Goal: Communication & Community: Answer question/provide support

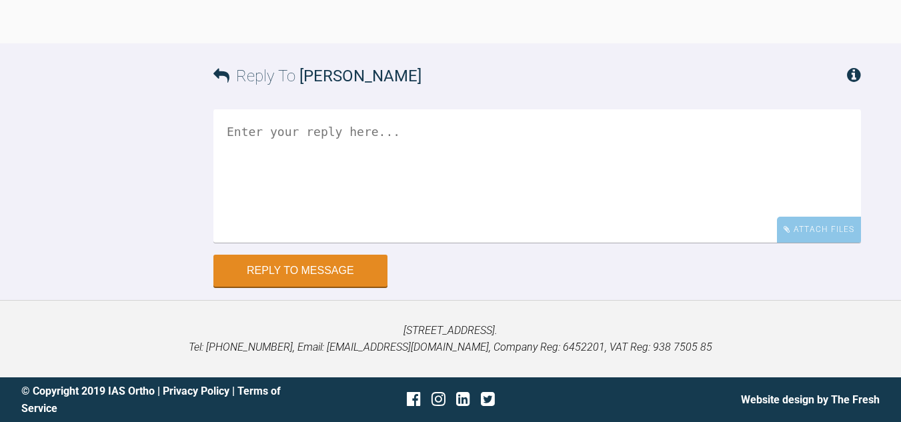
scroll to position [47226, 0]
click at [583, 243] on textarea at bounding box center [537, 175] width 648 height 133
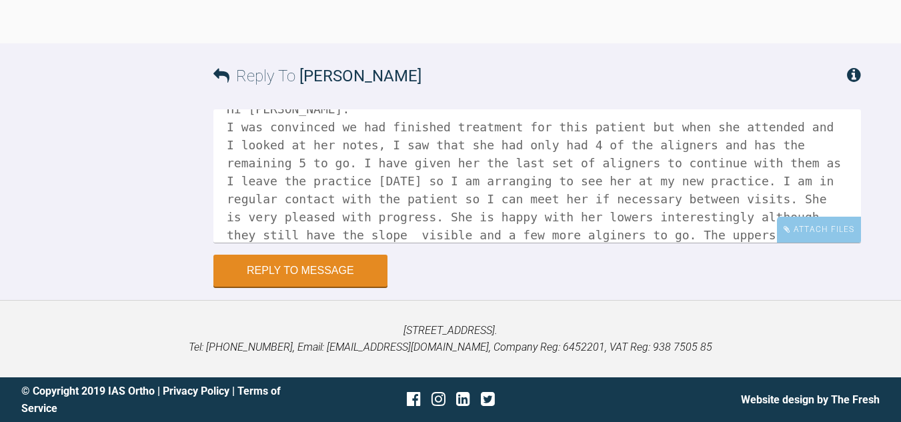
scroll to position [41, 0]
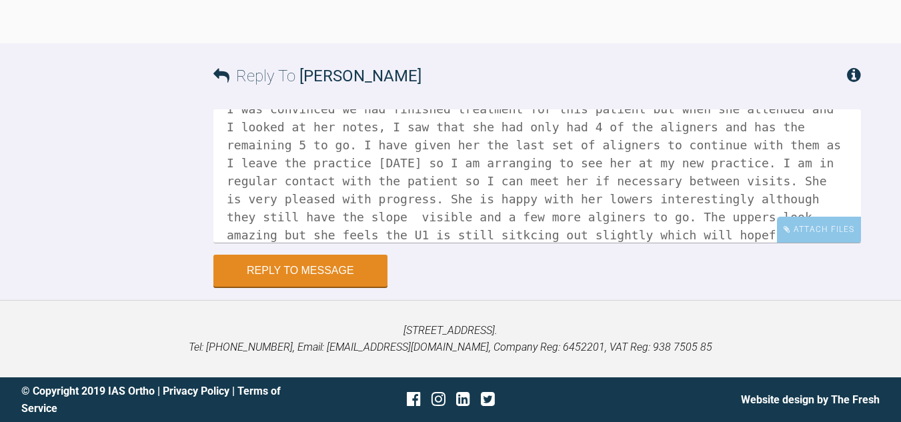
click at [671, 243] on textarea "Hi [PERSON_NAME]. I was convinced we had finished treatment for this patient bu…" at bounding box center [537, 175] width 648 height 133
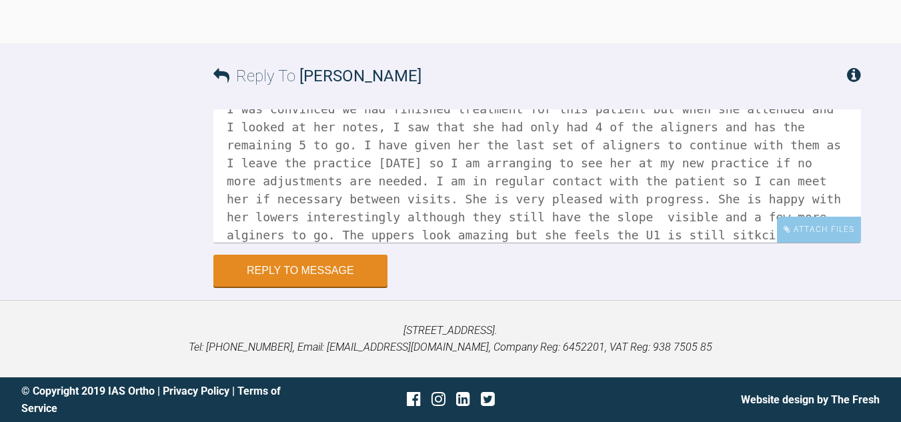
click at [648, 243] on textarea "Hi [PERSON_NAME]. I was convinced we had finished treatment for this patient bu…" at bounding box center [537, 175] width 648 height 133
click at [407, 243] on textarea "Hi [PERSON_NAME]. I was convinced we had finished treatment for this patient bu…" at bounding box center [537, 175] width 648 height 133
click at [504, 243] on textarea "Hi [PERSON_NAME]. I was convinced we had finished treatment for this patient bu…" at bounding box center [537, 175] width 648 height 133
click at [770, 243] on textarea "Hi [PERSON_NAME]. I was convinced we had finished treatment for this patient bu…" at bounding box center [537, 175] width 648 height 133
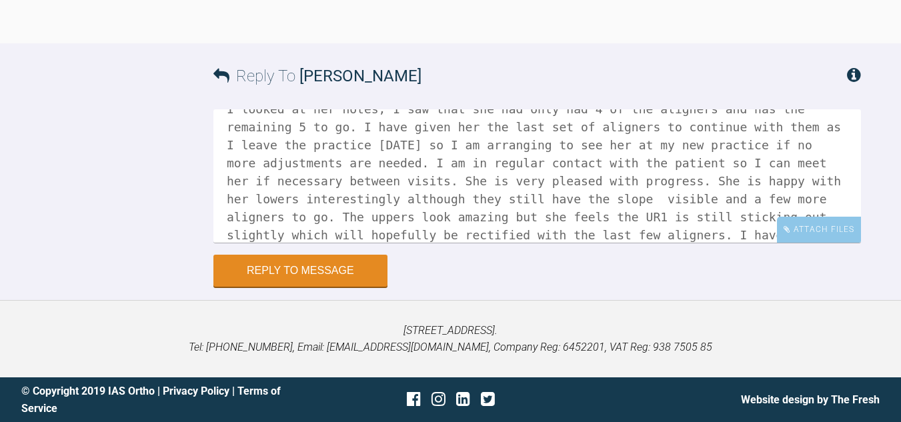
scroll to position [77, 0]
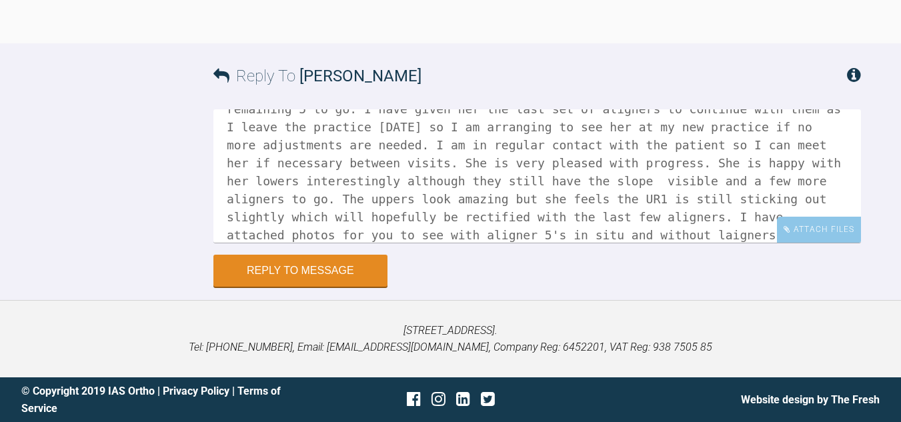
click at [366, 243] on textarea "Hi [PERSON_NAME]. I was convinced we had finished treatment for this patient bu…" at bounding box center [537, 175] width 648 height 133
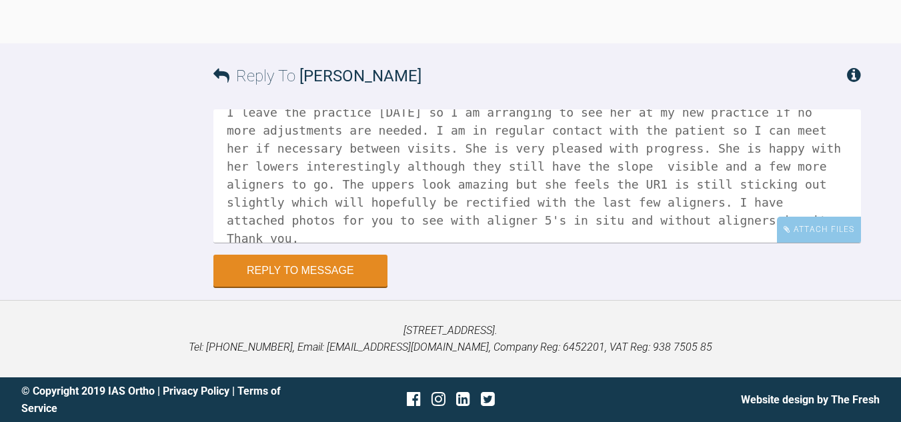
type textarea "Hi [PERSON_NAME]. I was convinced we had finished treatment for this patient bu…"
click at [802, 243] on div "Attach Files" at bounding box center [819, 230] width 84 height 26
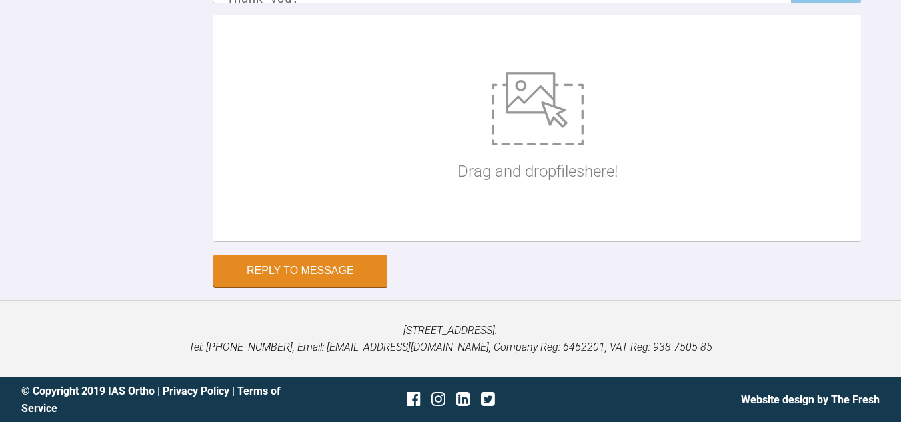
click at [550, 145] on img at bounding box center [538, 108] width 92 height 73
type input "C:\fakepath\archive (21).zip"
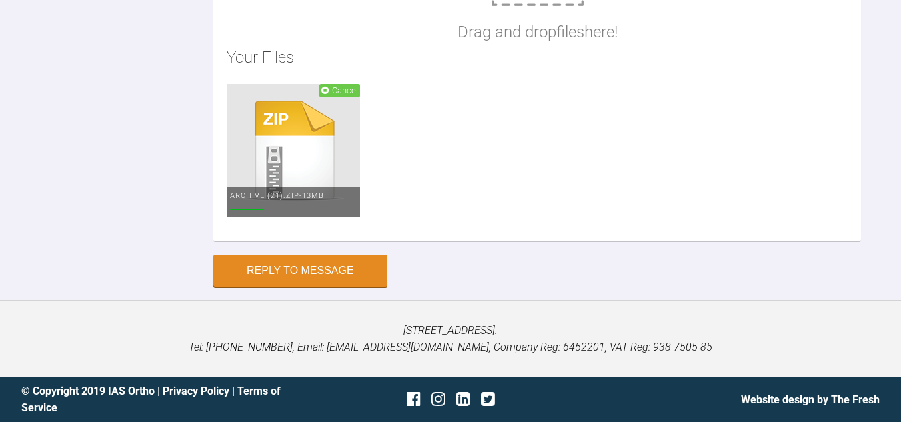
scroll to position [47560, 0]
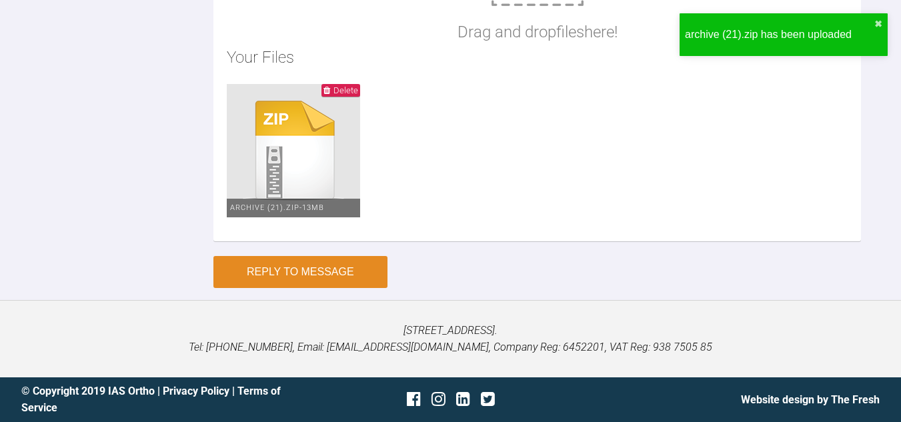
click at [330, 288] on button "Reply to Message" at bounding box center [300, 272] width 174 height 32
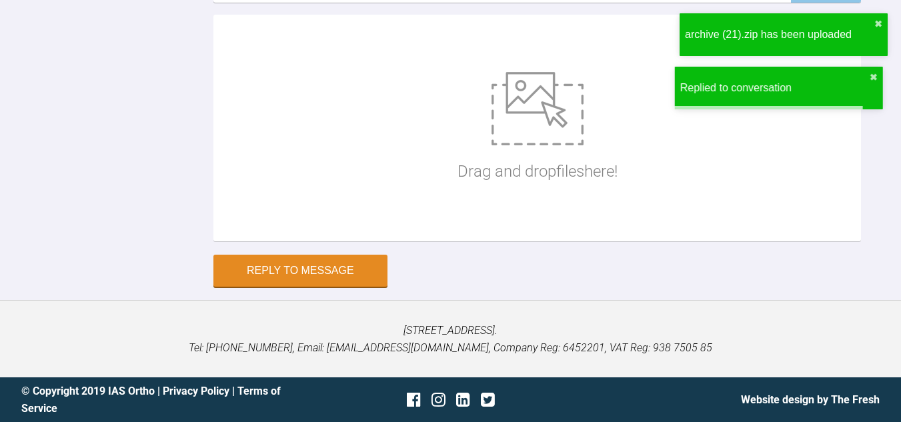
scroll to position [47626, 0]
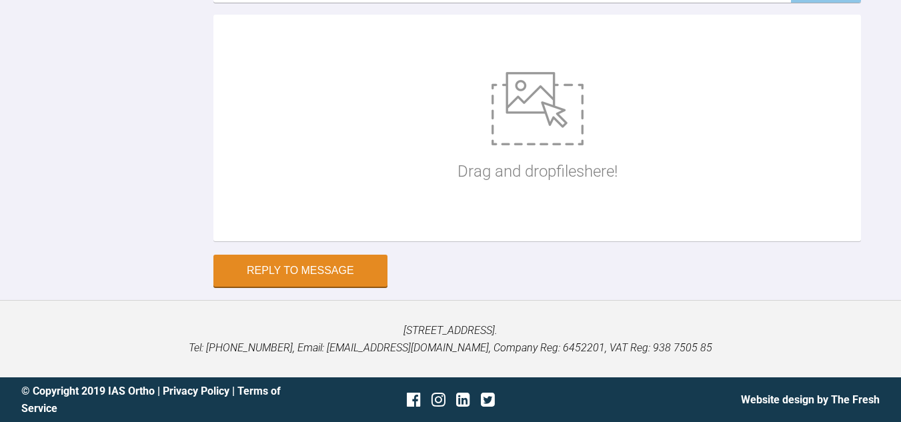
scroll to position [47960, 0]
click at [560, 145] on img at bounding box center [538, 108] width 92 height 73
click at [505, 145] on img at bounding box center [538, 108] width 92 height 73
type input "C:\fakepath\IMG_2900.jpg"
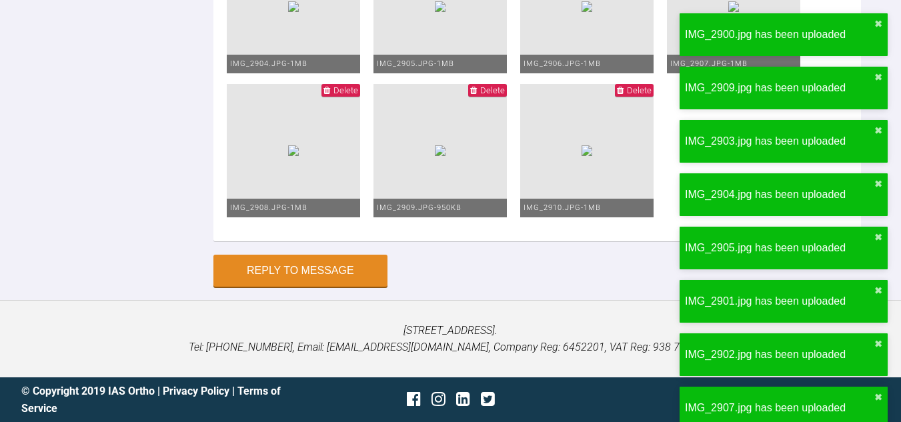
scroll to position [48760, 0]
click at [333, 281] on button "Reply to Message" at bounding box center [300, 272] width 174 height 32
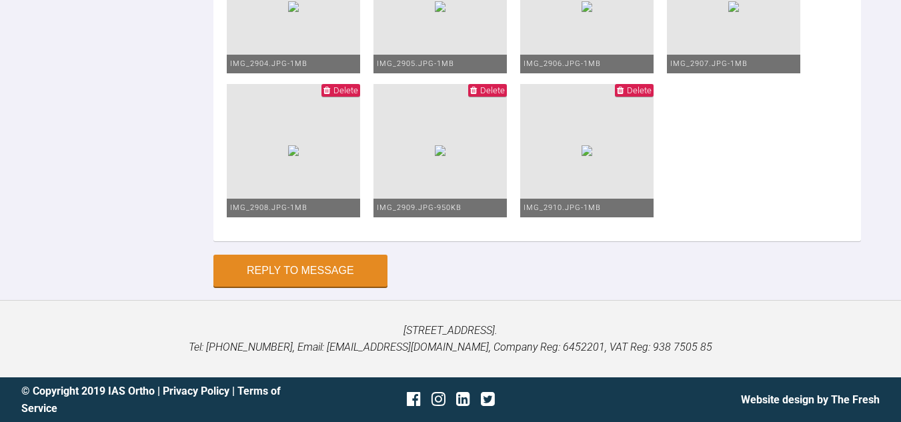
scroll to position [47893, 0]
type textarea "attached photos in case zip does not open"
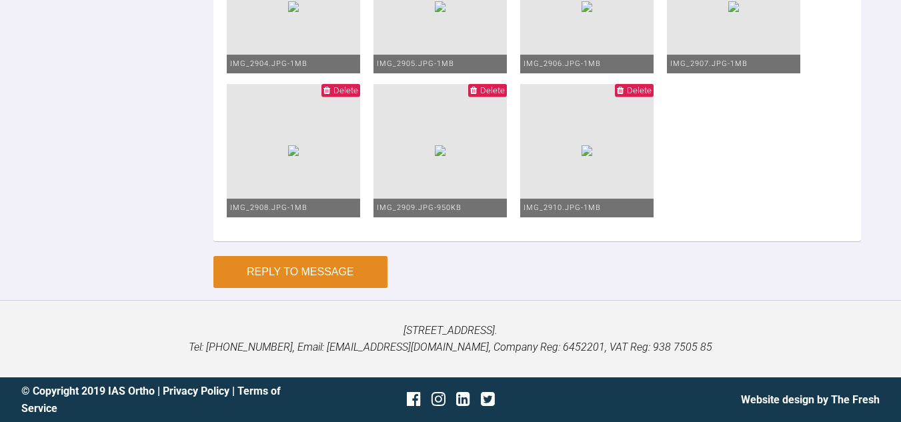
click at [325, 267] on button "Reply to Message" at bounding box center [300, 272] width 174 height 32
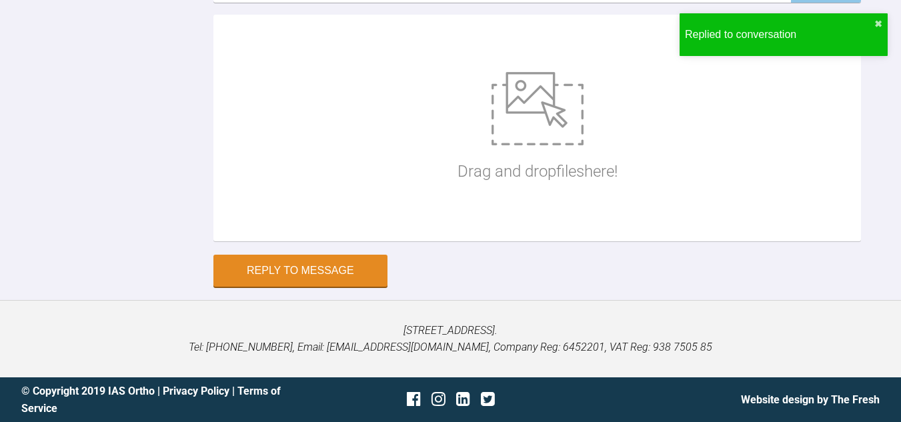
scroll to position [46632, 0]
